Goal: Information Seeking & Learning: Find specific fact

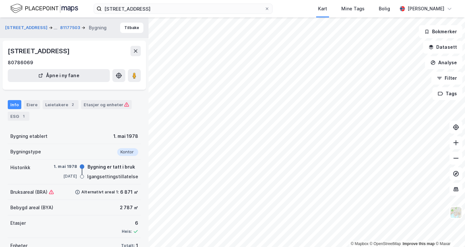
scroll to position [23, 0]
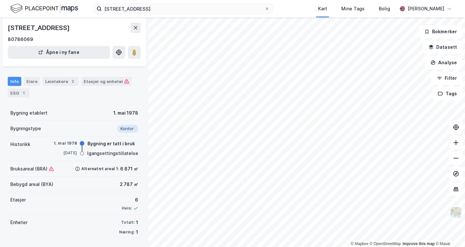
click at [75, 126] on div "Bygningstype Kontor" at bounding box center [74, 129] width 133 height 16
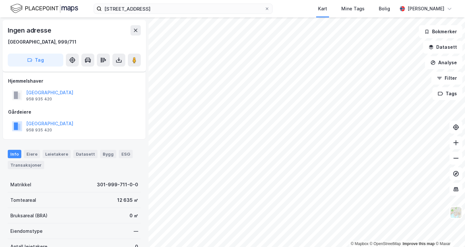
scroll to position [23, 0]
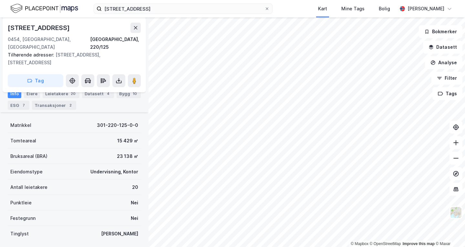
scroll to position [85, 0]
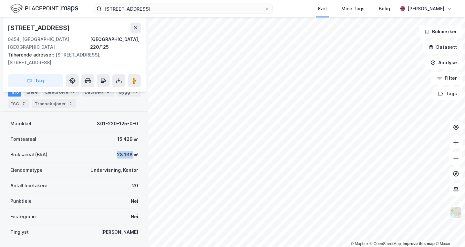
drag, startPoint x: 111, startPoint y: 136, endPoint x: 127, endPoint y: 141, distance: 16.2
click at [127, 147] on div "Bruksareal (BRA) 23 138 ㎡" at bounding box center [74, 154] width 133 height 15
copy div "23 138"
click at [98, 147] on div "Bruksareal (BRA) 23 138 ㎡" at bounding box center [74, 154] width 133 height 15
drag, startPoint x: 96, startPoint y: 140, endPoint x: 128, endPoint y: 141, distance: 32.6
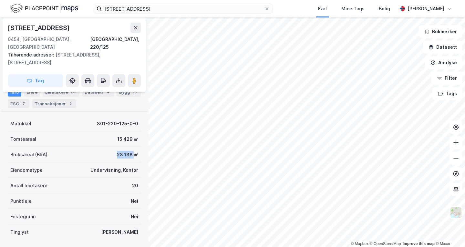
click at [128, 147] on div "Bruksareal (BRA) 23 138 ㎡" at bounding box center [74, 154] width 133 height 15
copy div "23 138"
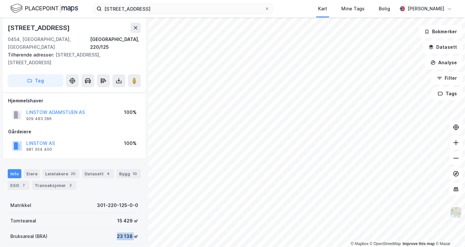
scroll to position [0, 0]
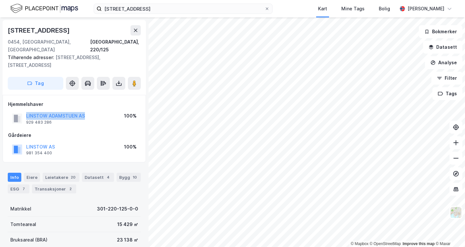
drag, startPoint x: 89, startPoint y: 99, endPoint x: 19, endPoint y: 103, distance: 69.5
click at [19, 111] on div "LINSTOW ADAMSTUEN AS 929 483 286 100%" at bounding box center [74, 118] width 132 height 15
copy button "LINSTOW ADAMSTUEN AS"
click at [92, 111] on div "LINSTOW ADAMSTUEN AS 929 483 286 100%" at bounding box center [74, 118] width 132 height 15
drag, startPoint x: 97, startPoint y: 97, endPoint x: 24, endPoint y: 100, distance: 73.6
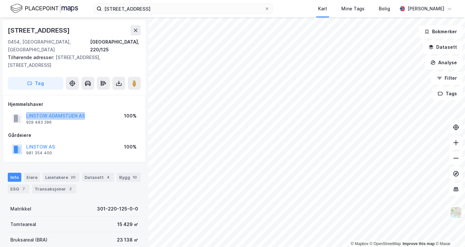
click at [24, 111] on div "LINSTOW ADAMSTUEN AS 929 483 286 100%" at bounding box center [74, 118] width 132 height 15
copy button "LINSTOW ADAMSTUEN AS"
drag, startPoint x: 63, startPoint y: 132, endPoint x: 20, endPoint y: 134, distance: 42.6
click at [20, 142] on div "LINSTOW AS 981 354 400 100%" at bounding box center [74, 149] width 132 height 15
copy button "LINSTOW AS"
